Goal: Information Seeking & Learning: Learn about a topic

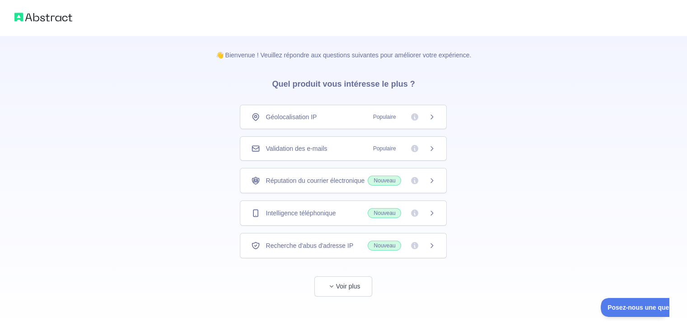
click at [421, 115] on span "Populaire" at bounding box center [402, 117] width 68 height 9
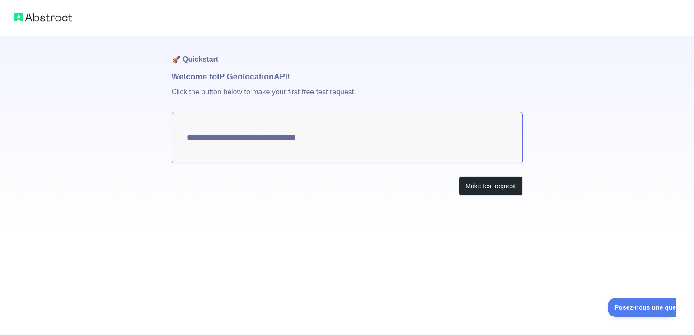
type textarea "**********"
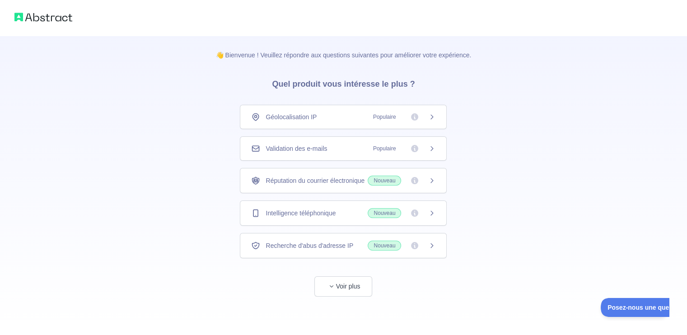
scroll to position [4, 0]
click at [338, 290] on font "Voir plus" at bounding box center [348, 286] width 24 height 7
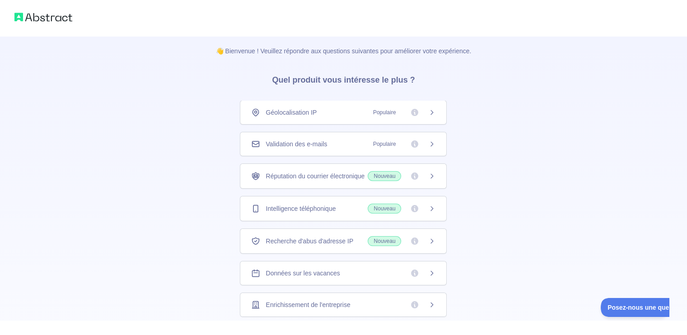
scroll to position [0, 0]
click at [344, 214] on div "Intelligence téléphonique Nouveau" at bounding box center [343, 209] width 184 height 10
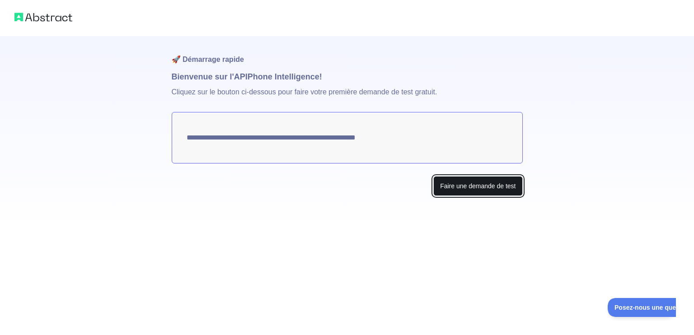
click at [466, 183] on font "Faire une demande de test" at bounding box center [477, 186] width 75 height 7
click at [485, 185] on font "Faire une demande de test" at bounding box center [477, 186] width 75 height 7
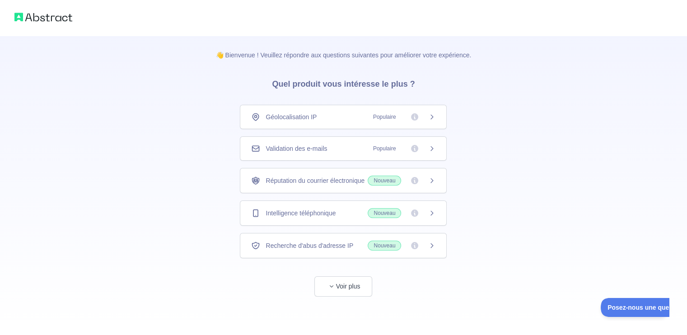
scroll to position [4, 0]
click at [350, 297] on button "Voir plus" at bounding box center [343, 287] width 58 height 20
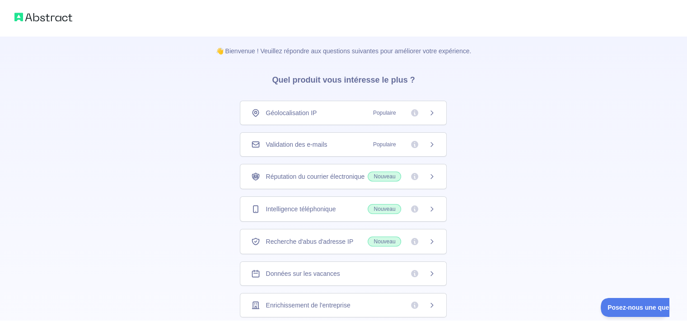
click at [428, 213] on icon at bounding box center [431, 209] width 7 height 7
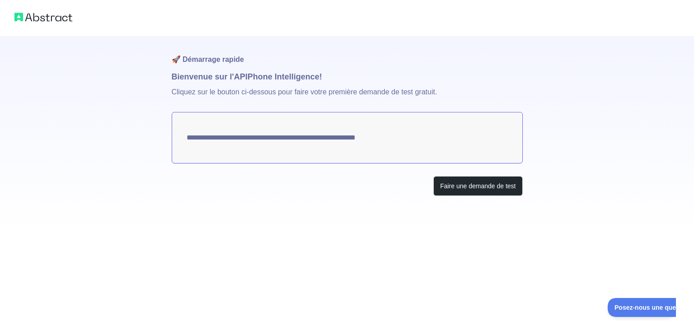
drag, startPoint x: 396, startPoint y: 141, endPoint x: 302, endPoint y: 131, distance: 94.5
click at [304, 132] on textarea "**********" at bounding box center [347, 138] width 351 height 52
click at [506, 186] on font "Faire une demande de test" at bounding box center [477, 186] width 75 height 7
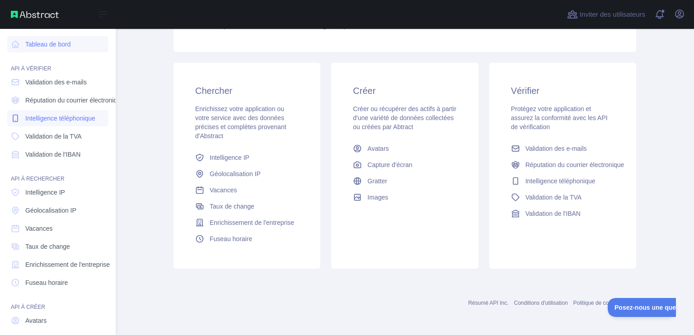
click at [59, 122] on font "Intelligence téléphonique" at bounding box center [60, 118] width 70 height 7
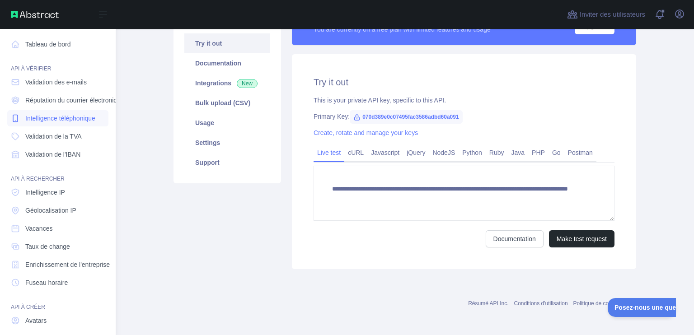
scroll to position [113, 0]
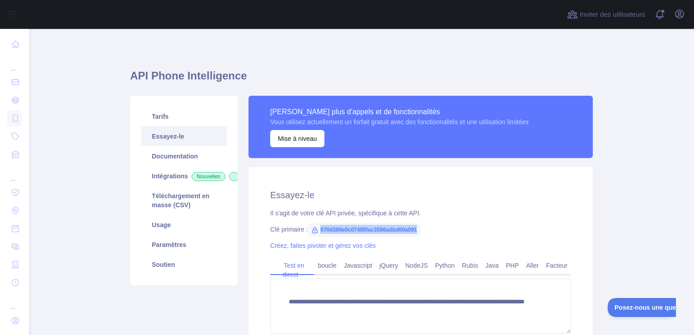
drag, startPoint x: 415, startPoint y: 230, endPoint x: 317, endPoint y: 236, distance: 97.8
click at [317, 236] on span "070d389e0c07495fac3586adbd60a091" at bounding box center [364, 230] width 113 height 14
copy font "070d389e0c07495fac3586adbd60a091"
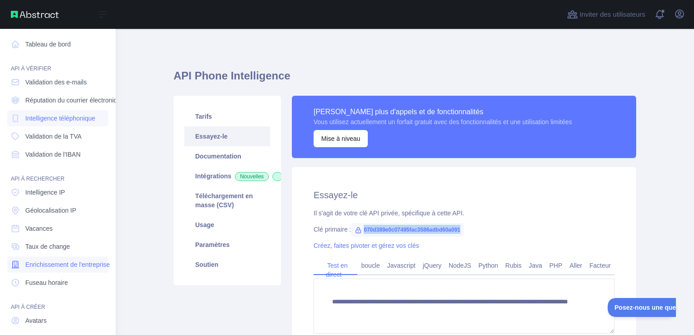
click at [83, 265] on font "Enrichissement de l'entreprise" at bounding box center [67, 264] width 84 height 7
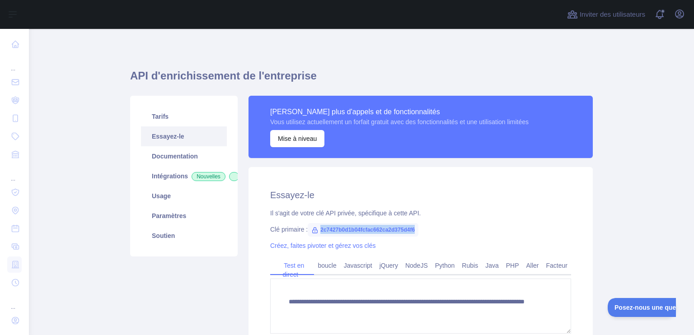
drag, startPoint x: 415, startPoint y: 230, endPoint x: 316, endPoint y: 235, distance: 98.6
click at [316, 235] on span "2c7427b0d1b04fcfac662ca2d375d4f6" at bounding box center [363, 230] width 111 height 14
copy font "2c7427b0d1b04fcfac662ca2d375d4f6"
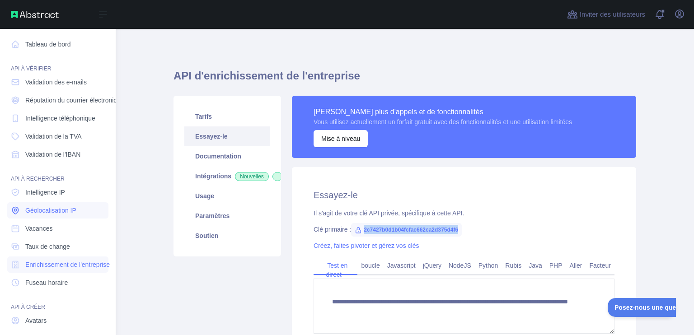
click at [52, 212] on font "Géolocalisation IP" at bounding box center [50, 210] width 51 height 7
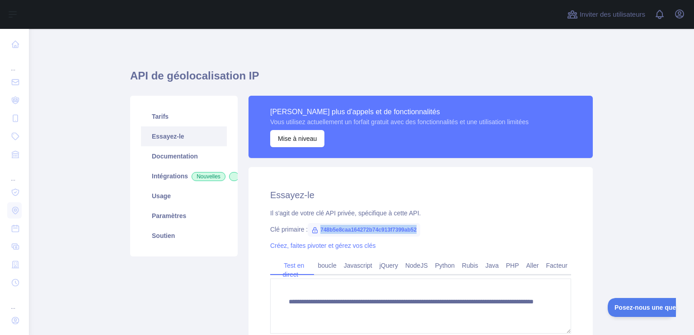
drag, startPoint x: 413, startPoint y: 229, endPoint x: 318, endPoint y: 235, distance: 94.6
click at [318, 235] on span "748b5e8caa164272b74c913f7399ab52" at bounding box center [364, 230] width 113 height 14
copy font "748b5e8caa164272b74c913f7399ab52"
